Goal: Transaction & Acquisition: Purchase product/service

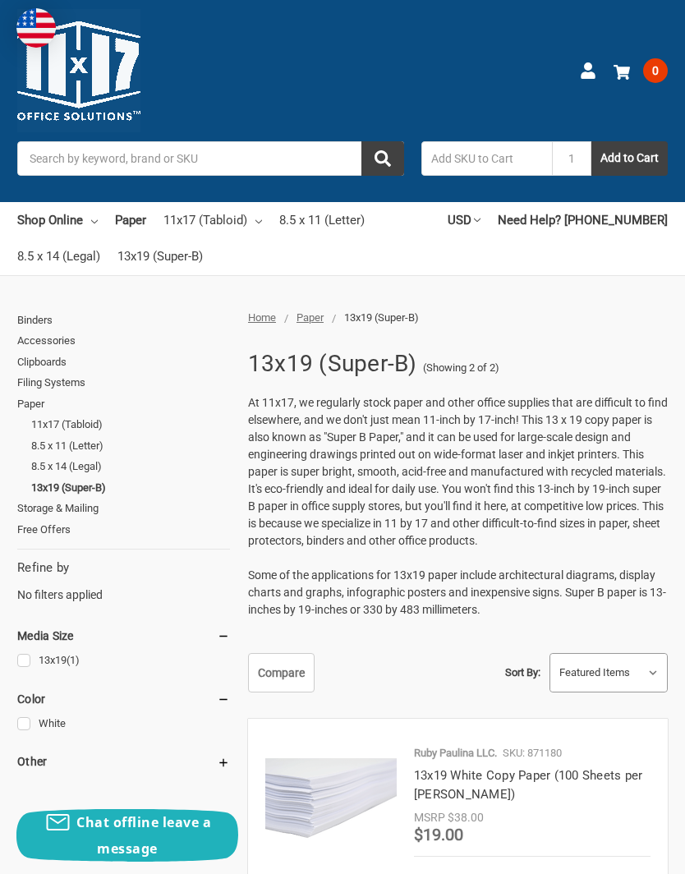
click at [650, 662] on select "Featured Items Newest Items Best Selling A to Z Z to A By Review Price: Ascendi…" at bounding box center [608, 673] width 117 height 38
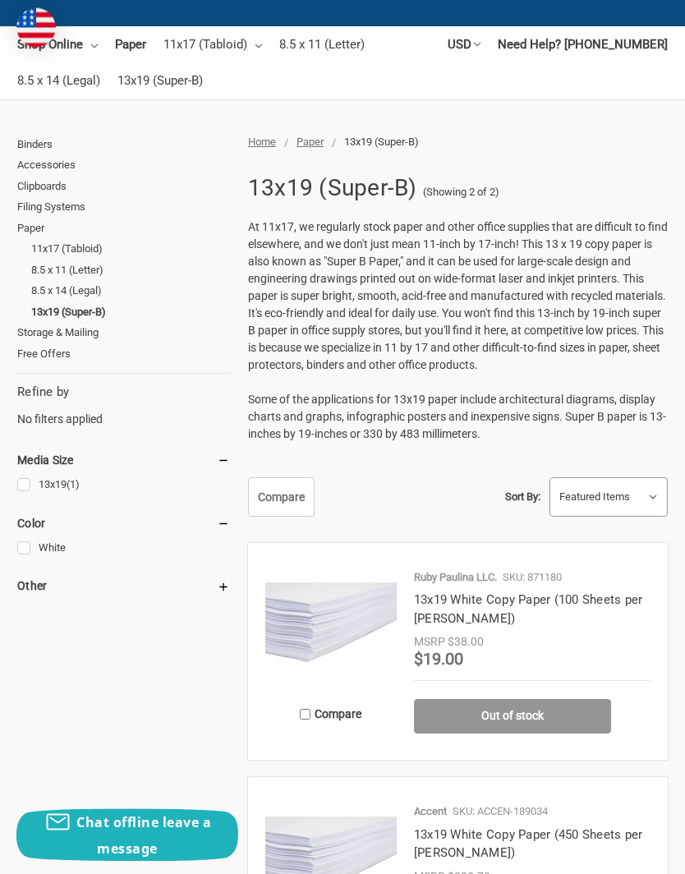
scroll to position [175, 0]
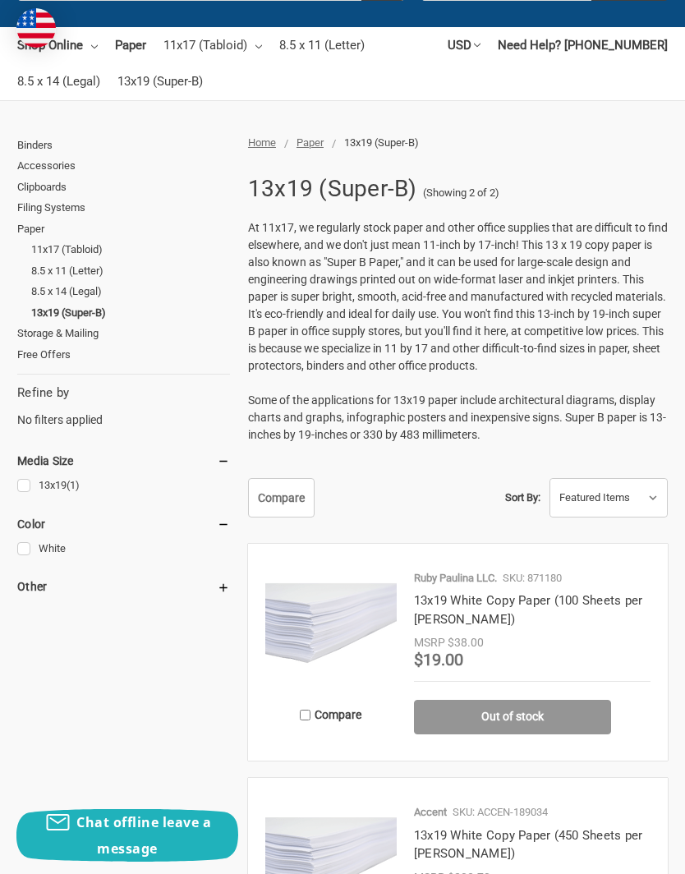
click at [350, 616] on img at bounding box center [330, 626] width 131 height 131
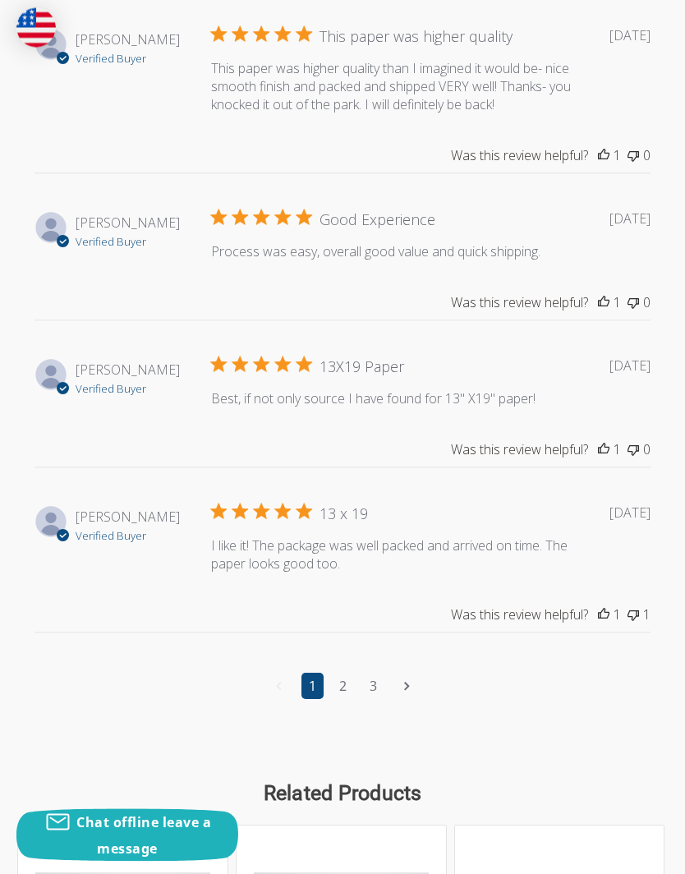
scroll to position [1849, 0]
click at [351, 699] on link "2" at bounding box center [343, 686] width 22 height 26
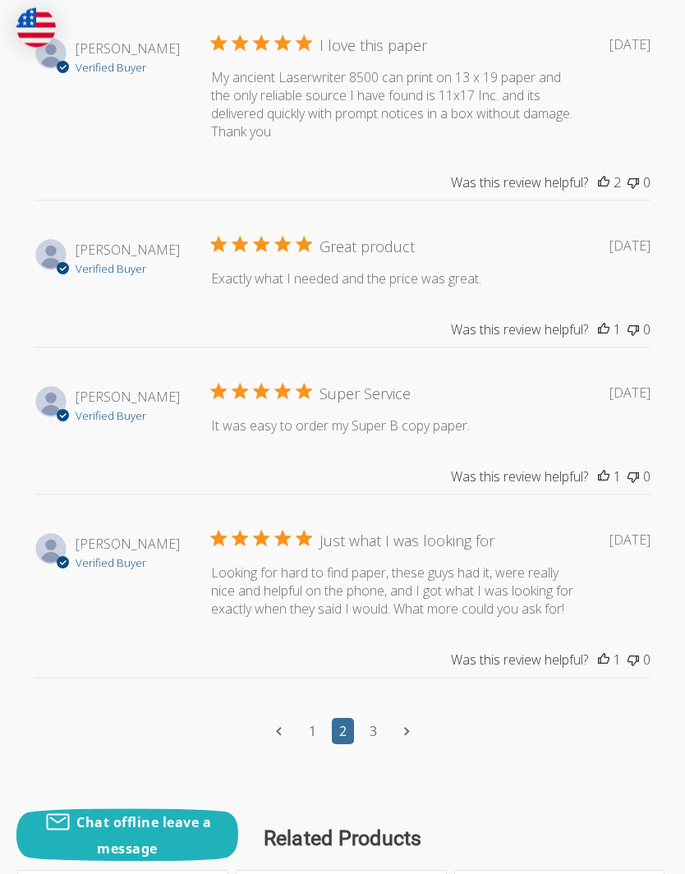
scroll to position [1841, 0]
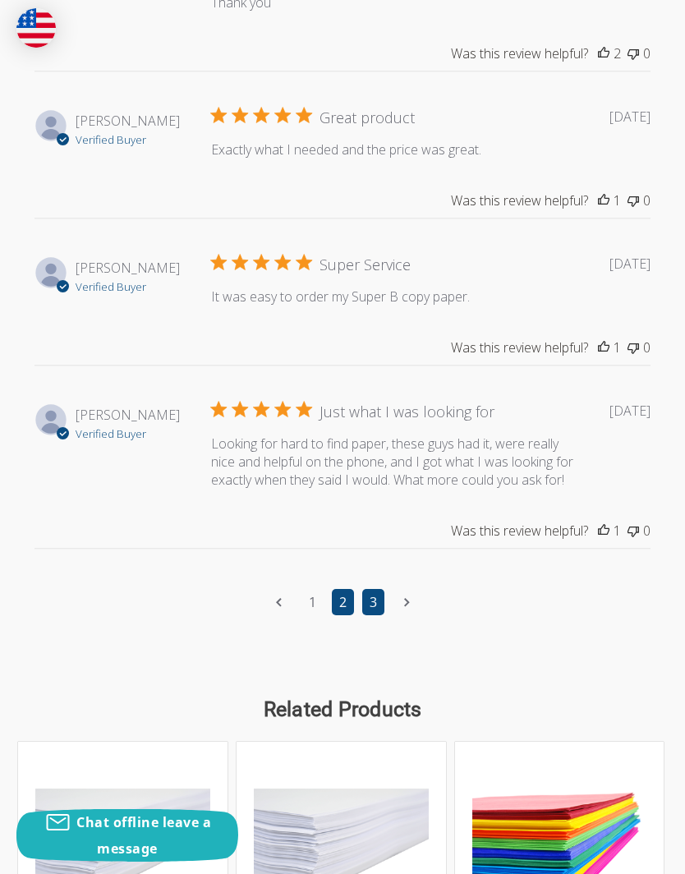
click at [373, 615] on link "3" at bounding box center [373, 602] width 22 height 26
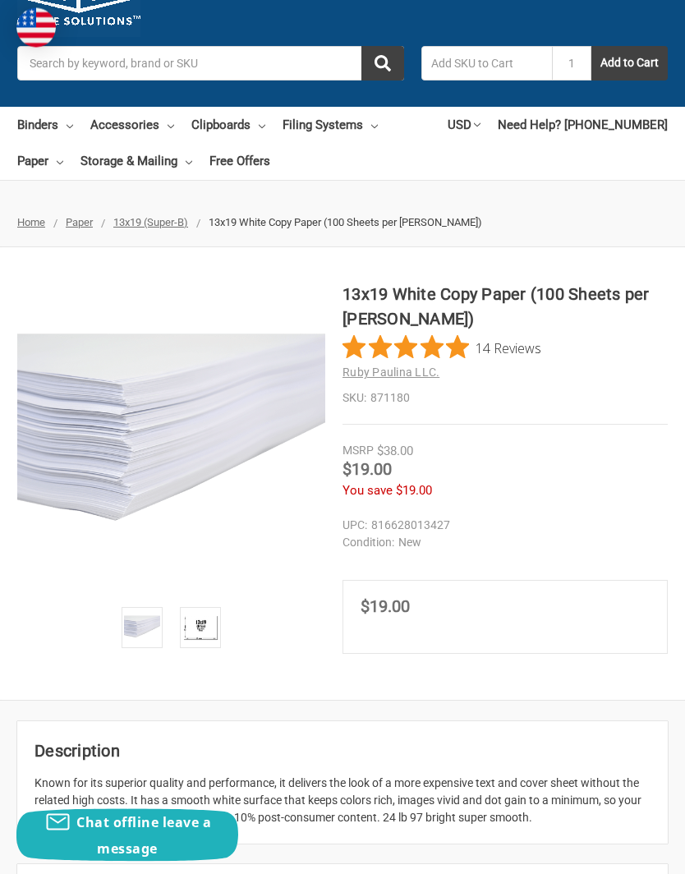
scroll to position [96, 0]
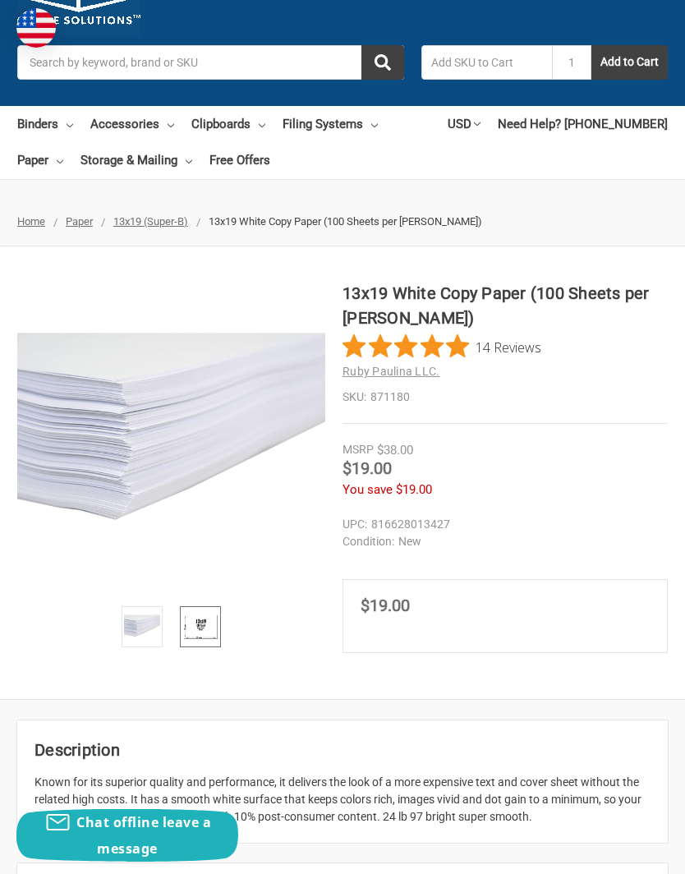
click at [201, 630] on img at bounding box center [200, 627] width 36 height 36
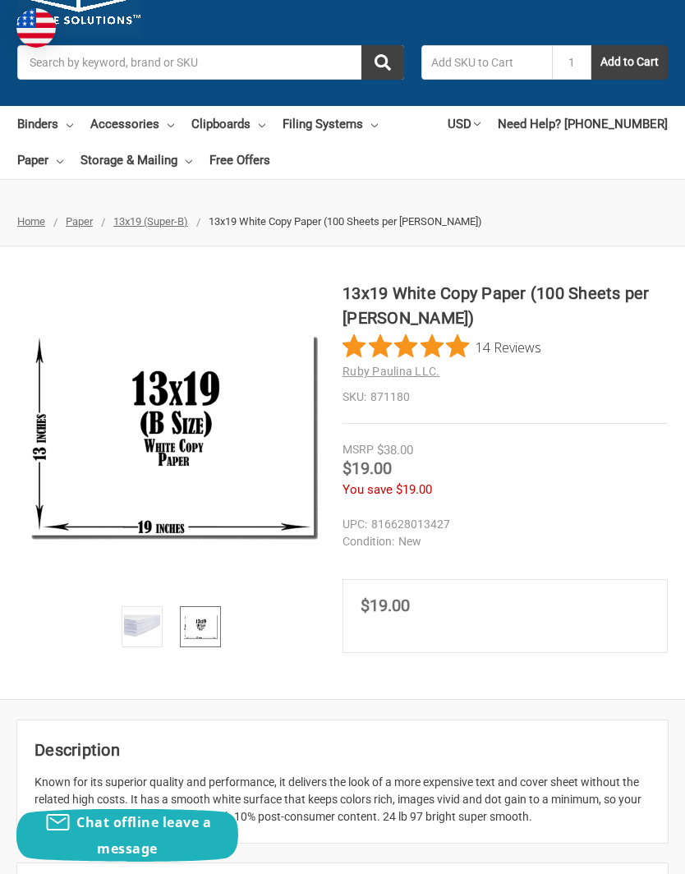
click at [214, 618] on img at bounding box center [200, 627] width 36 height 36
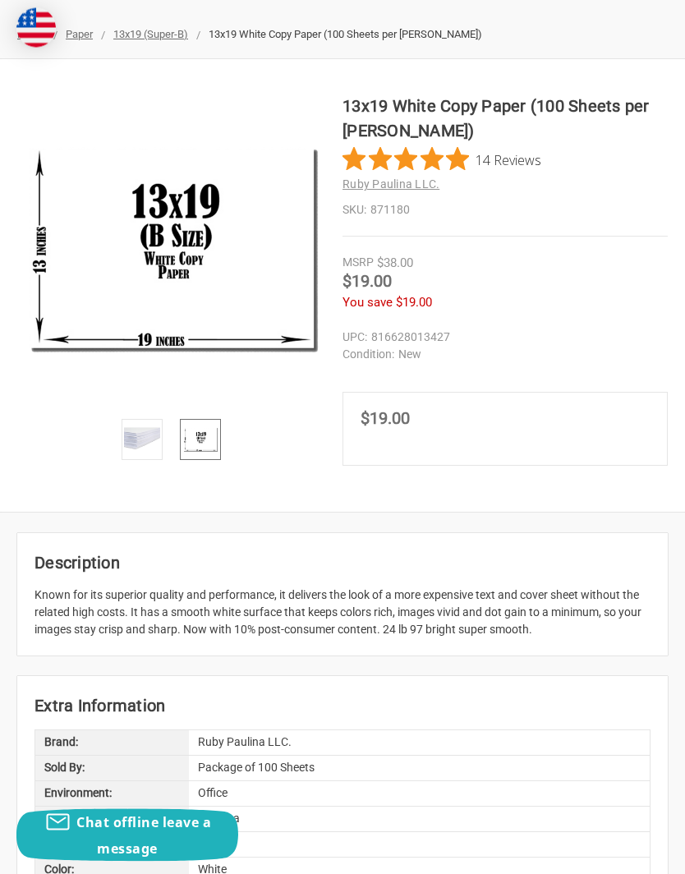
scroll to position [0, 0]
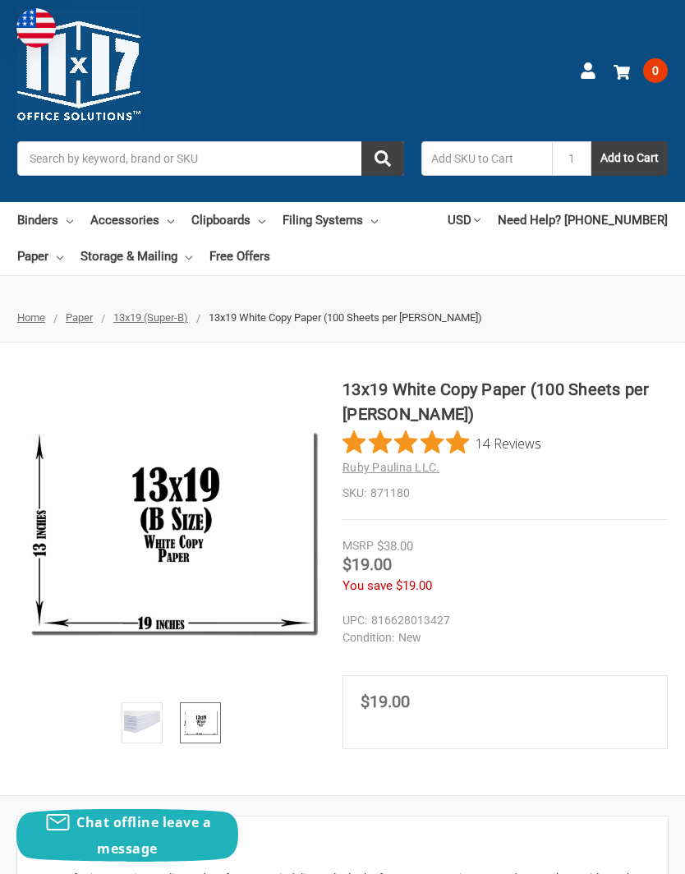
click at [637, 161] on button "Add to Cart" at bounding box center [629, 158] width 76 height 34
click at [640, 164] on button "Add to Cart" at bounding box center [629, 158] width 76 height 34
click at [506, 156] on input "text" at bounding box center [486, 158] width 131 height 34
